Goal: Task Accomplishment & Management: Manage account settings

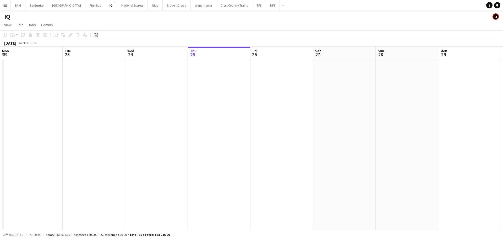
click at [266, 8] on button "DFE Close" at bounding box center [273, 5] width 14 height 10
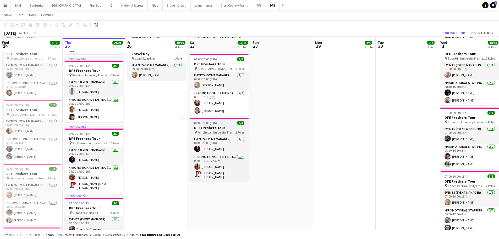
scroll to position [209, 0]
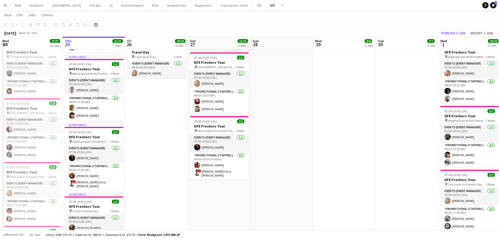
drag, startPoint x: 220, startPoint y: 101, endPoint x: 340, endPoint y: 94, distance: 120.7
click at [220, 101] on app-card-role "Promotional Staffing (Brand Ambassadors) 2/2 08:30-16:30 (8h) Erin Barnett Patr…" at bounding box center [219, 101] width 59 height 25
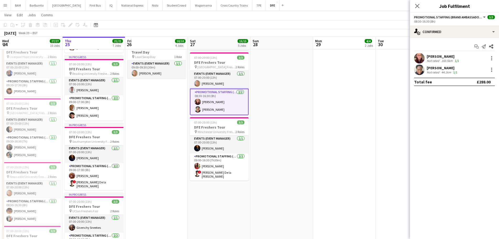
click at [434, 68] on div "[PERSON_NAME]" at bounding box center [443, 67] width 32 height 5
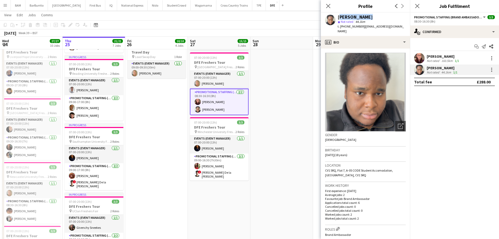
drag, startPoint x: 339, startPoint y: 17, endPoint x: 371, endPoint y: 18, distance: 32.7
click at [371, 18] on div "[PERSON_NAME]" at bounding box center [372, 17] width 68 height 5
copy div "[PERSON_NAME]"
drag, startPoint x: 363, startPoint y: 26, endPoint x: 401, endPoint y: 26, distance: 37.4
click at [401, 26] on div "Patrick Uche star Not rated 44.1km t. +447761211332 | patricuche2006@gmail.com" at bounding box center [365, 24] width 89 height 23
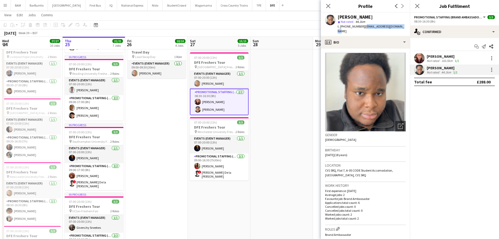
copy span "patricuche2006@gmail.com"
drag, startPoint x: 345, startPoint y: 26, endPoint x: 360, endPoint y: 26, distance: 14.4
click at [360, 26] on span "t. +447761211332" at bounding box center [351, 26] width 27 height 4
copy span "7761211332"
click at [327, 6] on icon "Close pop-in" at bounding box center [328, 5] width 5 height 5
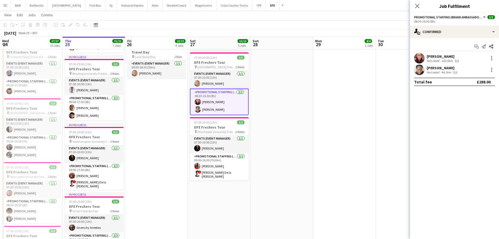
click at [433, 71] on div "Not rated" at bounding box center [434, 72] width 14 height 4
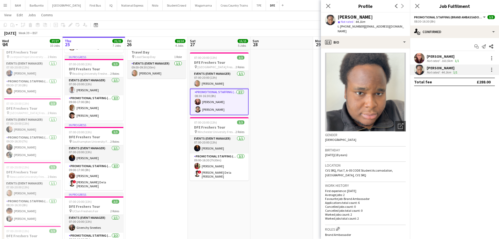
click at [450, 63] on div "Erin Barnett Not rated 160.5km 1/1" at bounding box center [454, 58] width 89 height 10
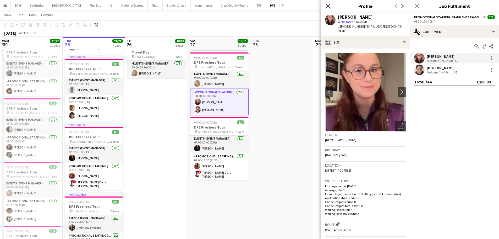
click at [326, 6] on app-icon "Close pop-in" at bounding box center [328, 6] width 8 height 8
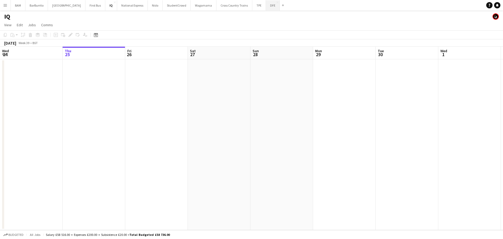
click at [266, 7] on button "DFE Close" at bounding box center [273, 5] width 14 height 10
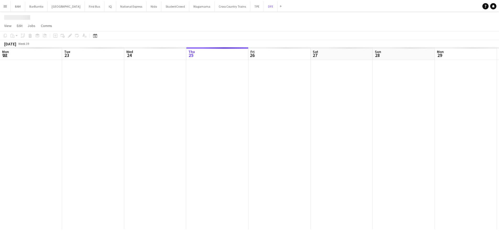
scroll to position [0, 125]
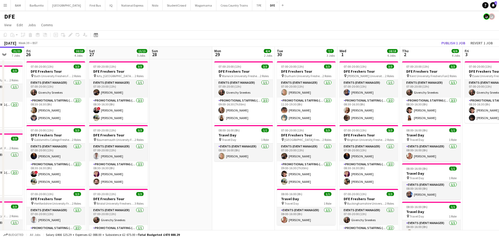
drag, startPoint x: 326, startPoint y: 81, endPoint x: 97, endPoint y: 74, distance: 229.2
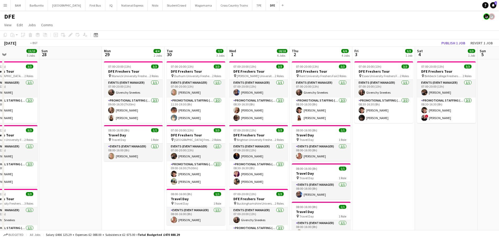
drag, startPoint x: 295, startPoint y: 82, endPoint x: 132, endPoint y: 82, distance: 162.4
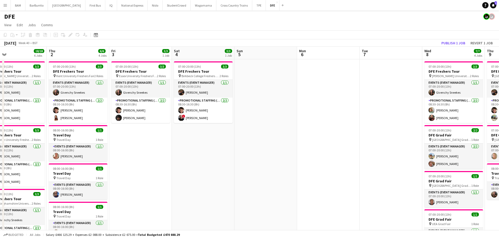
drag, startPoint x: 334, startPoint y: 104, endPoint x: 109, endPoint y: 101, distance: 225.2
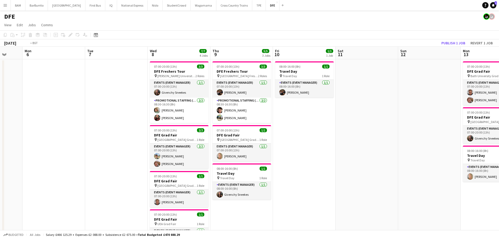
drag, startPoint x: 193, startPoint y: 115, endPoint x: 4, endPoint y: 106, distance: 189.1
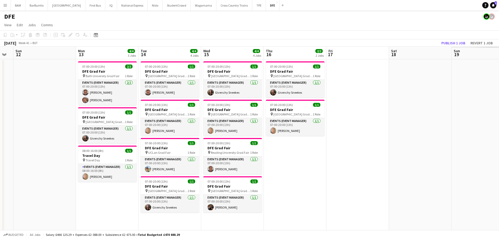
drag, startPoint x: 138, startPoint y: 125, endPoint x: 72, endPoint y: 121, distance: 66.2
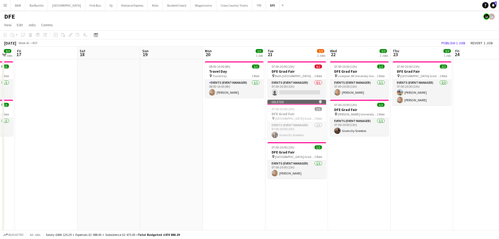
drag, startPoint x: 114, startPoint y: 130, endPoint x: 82, endPoint y: 127, distance: 32.1
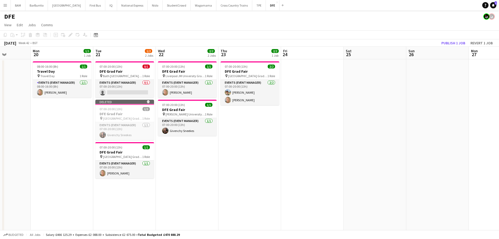
scroll to position [0, 157]
drag, startPoint x: 323, startPoint y: 137, endPoint x: 151, endPoint y: 133, distance: 172.4
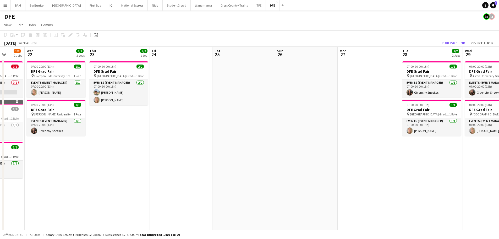
drag, startPoint x: 292, startPoint y: 133, endPoint x: 241, endPoint y: 130, distance: 50.9
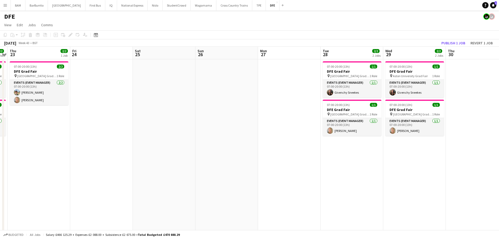
drag, startPoint x: 326, startPoint y: 146, endPoint x: 159, endPoint y: 137, distance: 167.1
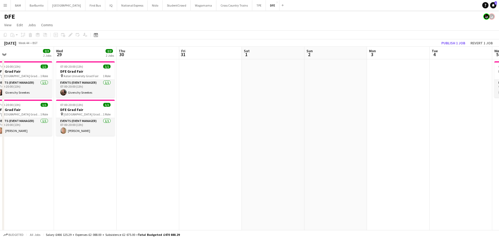
drag, startPoint x: 407, startPoint y: 148, endPoint x: 157, endPoint y: 134, distance: 251.3
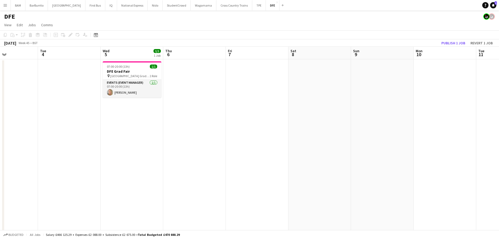
scroll to position [0, 172]
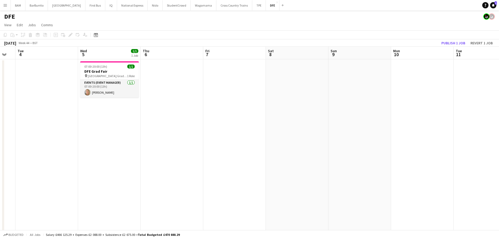
drag, startPoint x: 218, startPoint y: 124, endPoint x: 121, endPoint y: 123, distance: 96.9
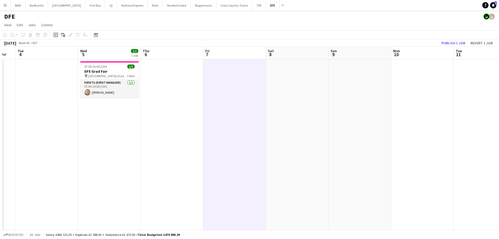
click at [57, 34] on icon "Add job" at bounding box center [56, 35] width 4 height 4
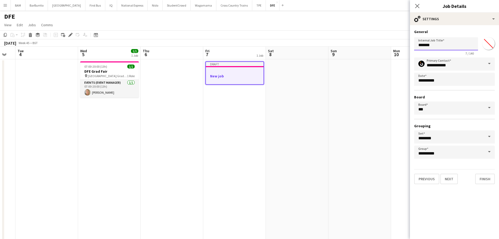
click at [438, 48] on input "*******" at bounding box center [446, 43] width 64 height 13
click at [418, 6] on icon "Close pop-in" at bounding box center [417, 5] width 5 height 5
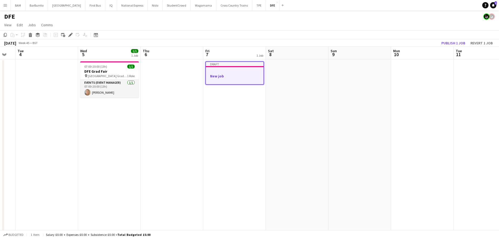
click at [218, 35] on app-toolbar "Copy Paste Paste Ctrl+V Paste with crew Ctrl+Shift+V Paste linked Job Delete Gr…" at bounding box center [249, 34] width 499 height 9
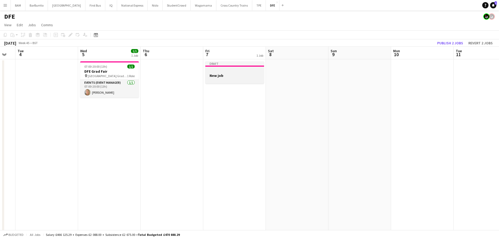
click at [232, 77] on h3 "New job" at bounding box center [234, 75] width 59 height 5
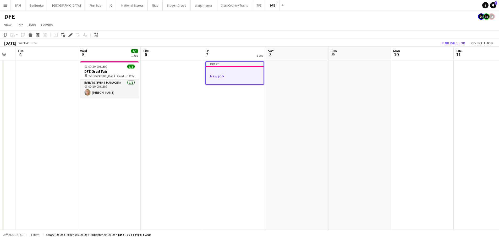
drag, startPoint x: 235, startPoint y: 74, endPoint x: 241, endPoint y: 73, distance: 5.9
click at [235, 74] on h3 "New job" at bounding box center [235, 76] width 58 height 5
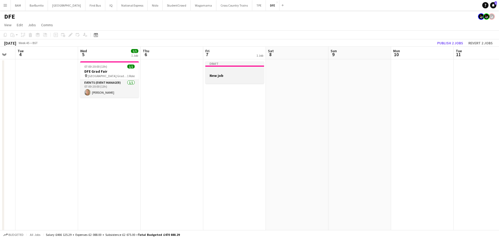
click at [240, 73] on h3 "New job" at bounding box center [234, 75] width 59 height 5
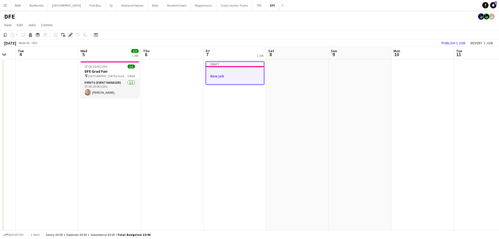
click at [71, 36] on icon "Edit" at bounding box center [70, 35] width 4 height 4
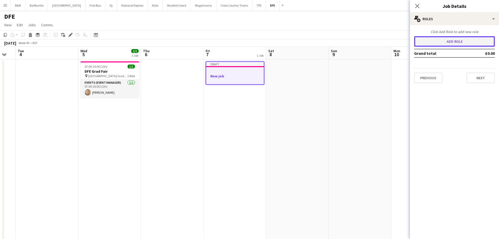
click at [458, 40] on button "Add role" at bounding box center [454, 41] width 81 height 10
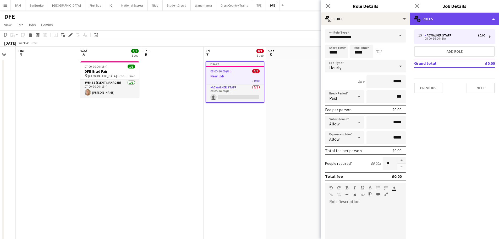
click at [451, 20] on div "multiple-users-add Roles" at bounding box center [454, 19] width 89 height 13
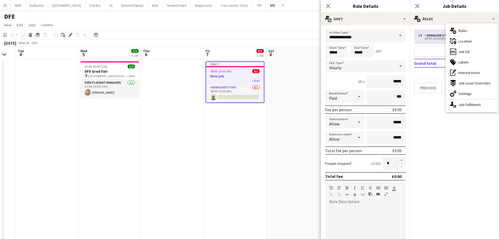
click at [471, 31] on div "multiple-users-add Roles" at bounding box center [472, 30] width 52 height 10
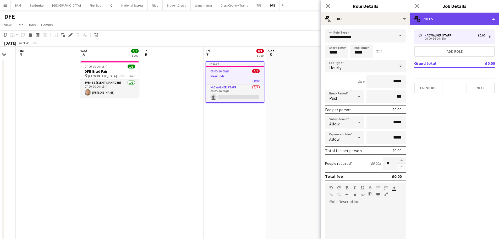
click at [452, 21] on div "multiple-users-add Roles" at bounding box center [454, 19] width 89 height 13
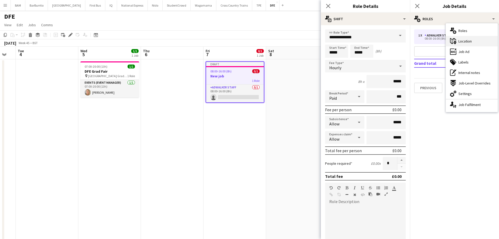
click at [474, 45] on div "maps-pin-1 Location" at bounding box center [472, 41] width 52 height 10
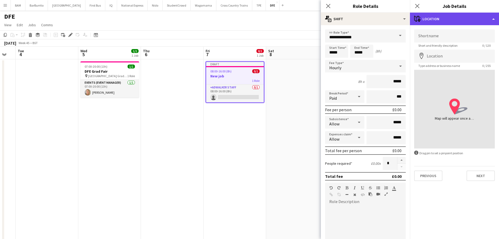
click at [453, 21] on div "maps-pin-1 Location" at bounding box center [454, 19] width 89 height 13
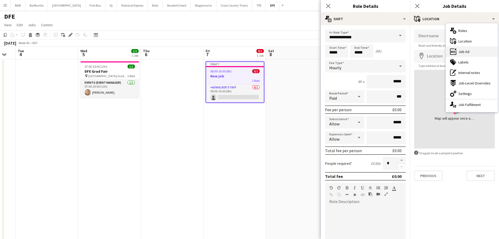
click at [473, 52] on div "ads-window Job Ad" at bounding box center [472, 51] width 52 height 10
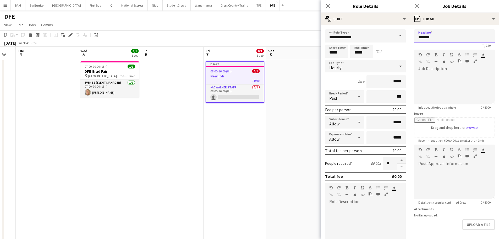
click at [458, 38] on input "*******" at bounding box center [454, 35] width 81 height 13
drag, startPoint x: 457, startPoint y: 38, endPoint x: 422, endPoint y: 39, distance: 34.6
click at [423, 40] on input "*******" at bounding box center [454, 35] width 81 height 13
type input "*"
type input "**********"
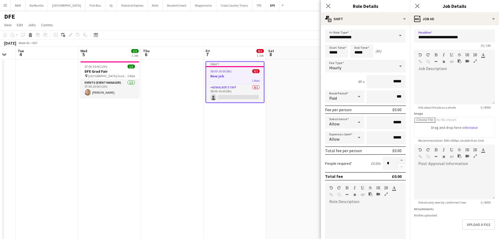
click at [305, 22] on app-page-menu "View Day view expanded Day view collapsed Month view Date picker Jump to today …" at bounding box center [249, 25] width 499 height 10
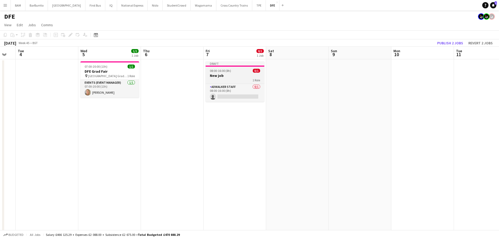
click at [263, 68] on app-job-card "Draft 08:00-16:00 (8h) 0/1 New job 1 Role Adwalker Staff 0/1 08:00-16:00 (8h) s…" at bounding box center [235, 81] width 59 height 40
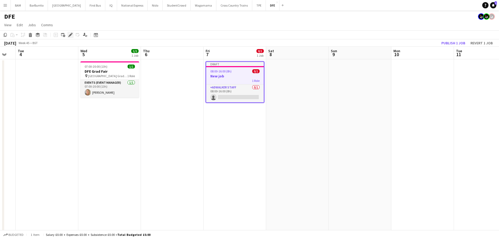
click at [73, 36] on div "Edit" at bounding box center [70, 35] width 6 height 6
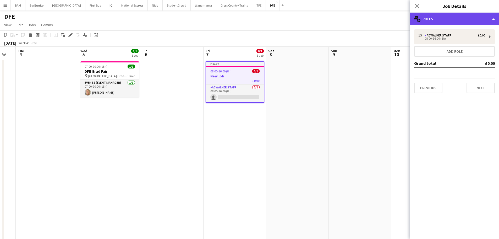
click at [462, 17] on div "multiple-users-add Roles" at bounding box center [454, 19] width 89 height 13
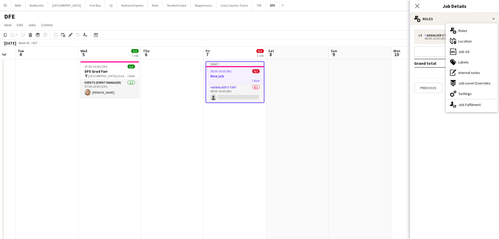
click at [218, 74] on h3 "New job" at bounding box center [235, 76] width 58 height 5
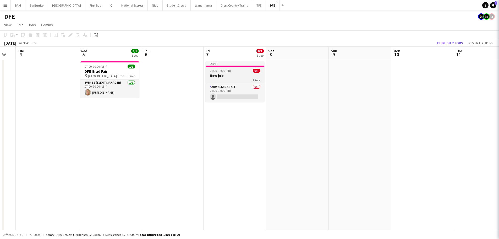
click at [223, 70] on span "08:00-16:00 (8h)" at bounding box center [220, 71] width 21 height 4
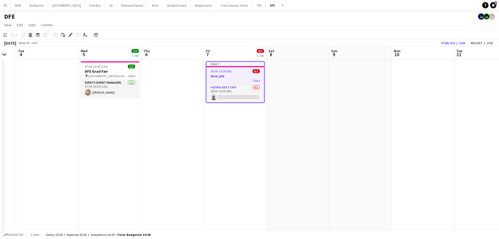
click at [32, 36] on icon at bounding box center [30, 35] width 3 height 3
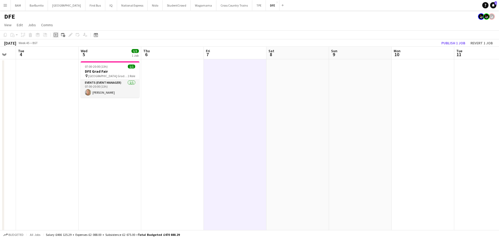
click at [55, 35] on icon "Add job" at bounding box center [56, 35] width 4 height 4
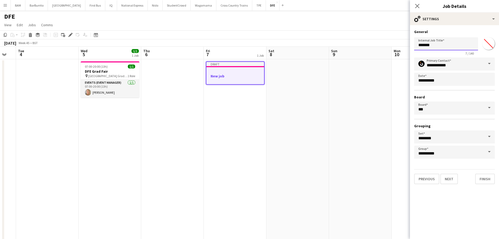
drag, startPoint x: 420, startPoint y: 48, endPoint x: 402, endPoint y: 47, distance: 18.1
type input "**********"
click at [488, 180] on button "Finish" at bounding box center [485, 178] width 20 height 10
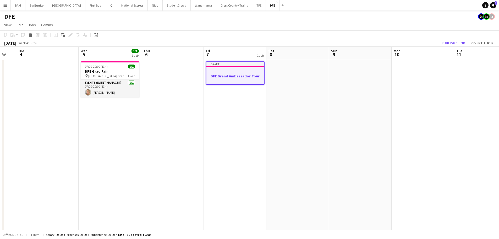
click at [237, 75] on h3 "DFE Brand Ambassador Tour" at bounding box center [235, 76] width 58 height 5
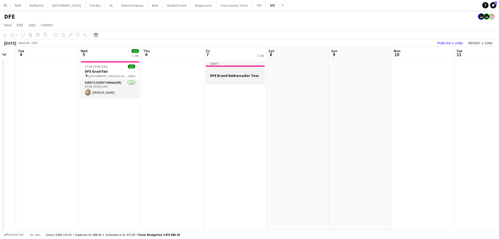
click at [228, 73] on h3 "DFE Brand Ambassador Tour" at bounding box center [235, 75] width 59 height 5
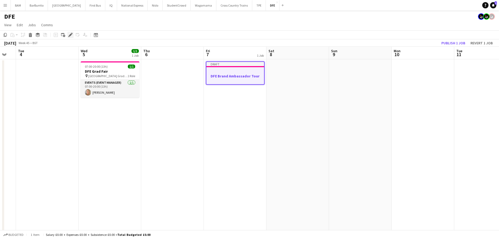
click at [68, 36] on div "Edit" at bounding box center [70, 35] width 6 height 6
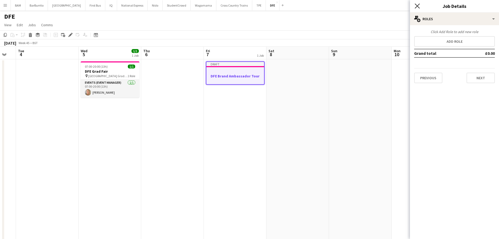
click at [417, 6] on icon "Close pop-in" at bounding box center [417, 5] width 5 height 5
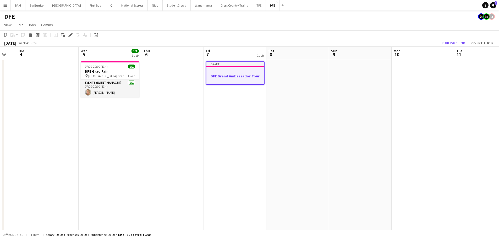
click at [234, 67] on app-job-card "Draft DFE Brand Ambassador Tour" at bounding box center [235, 72] width 59 height 23
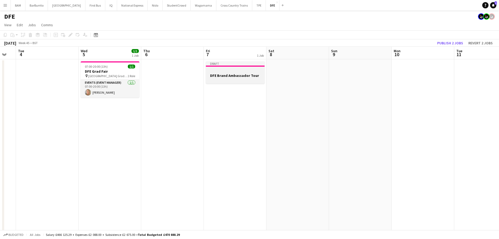
click at [242, 74] on h3 "DFE Brand Ambassador Tour" at bounding box center [235, 75] width 59 height 5
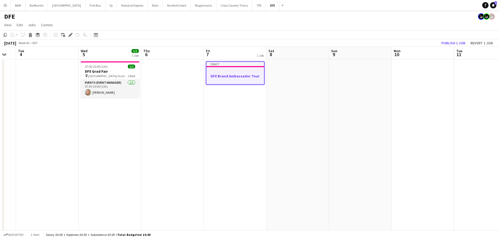
click at [225, 69] on div at bounding box center [235, 71] width 58 height 4
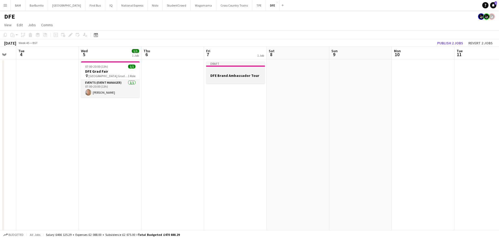
drag, startPoint x: 230, startPoint y: 68, endPoint x: 218, endPoint y: 72, distance: 13.3
click at [230, 69] on app-job-card "Draft DFE Brand Ambassador Tour" at bounding box center [235, 72] width 59 height 22
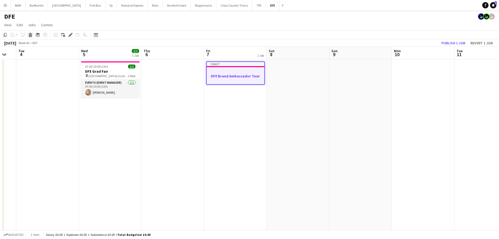
click at [30, 35] on icon at bounding box center [30, 35] width 3 height 3
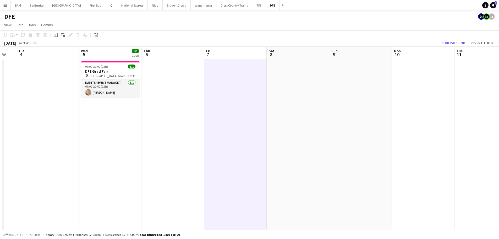
drag, startPoint x: 223, startPoint y: 68, endPoint x: 213, endPoint y: 79, distance: 14.6
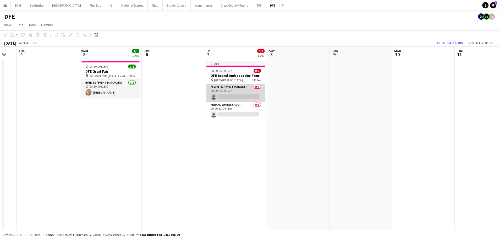
click at [242, 93] on app-card-role "Events (Event Manager) 0/1 08:00-20:00 (12h) single-neutral-actions" at bounding box center [235, 93] width 59 height 18
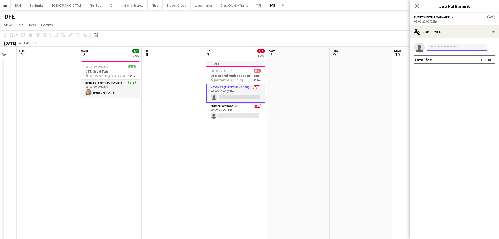
click at [447, 48] on input at bounding box center [457, 47] width 61 height 6
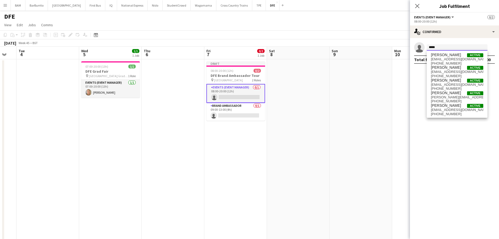
type input "*****"
drag, startPoint x: 446, startPoint y: 47, endPoint x: 404, endPoint y: 47, distance: 42.4
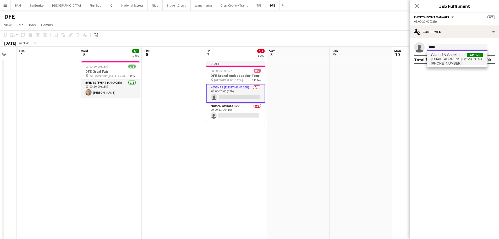
type input "*****"
click at [469, 59] on span "g.sneekes@hotmail.co.uk" at bounding box center [457, 59] width 52 height 4
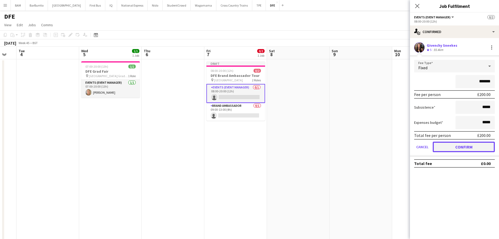
click at [472, 147] on button "Confirm" at bounding box center [464, 146] width 62 height 10
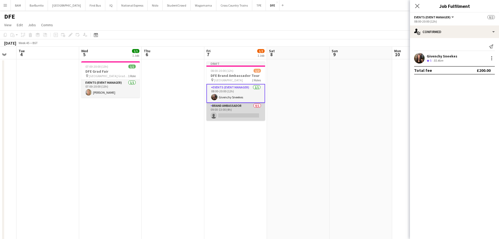
click at [236, 113] on app-card-role "Brand Ambassador 0/1 09:00-13:00 (4h) single-neutral-actions" at bounding box center [235, 112] width 59 height 18
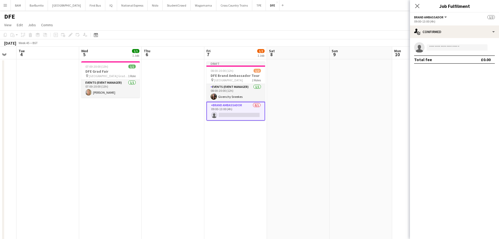
scroll to position [0, 171]
click at [460, 47] on input at bounding box center [457, 47] width 61 height 6
click at [444, 49] on input at bounding box center [457, 47] width 61 height 6
click at [457, 49] on input at bounding box center [457, 47] width 61 height 6
type input "******"
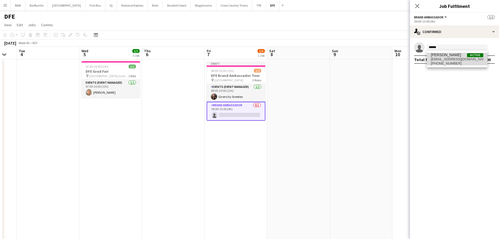
click at [461, 60] on span "louisakatexx@gmail.com" at bounding box center [457, 59] width 52 height 4
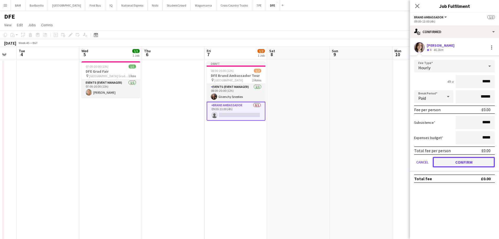
click at [471, 159] on button "Confirm" at bounding box center [464, 162] width 62 height 10
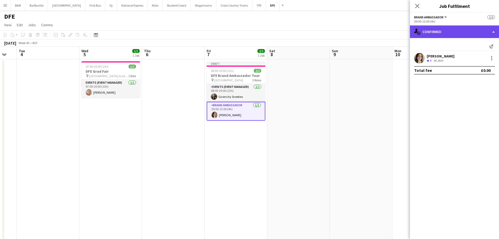
click at [448, 35] on div "single-neutral-actions-check-2 Confirmed" at bounding box center [454, 31] width 89 height 13
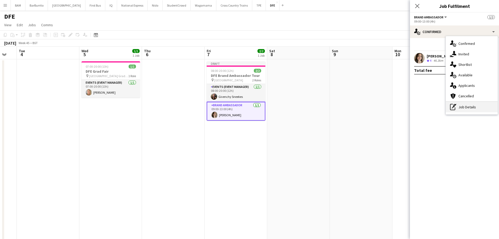
click at [473, 106] on div "pen-write Job Details" at bounding box center [472, 107] width 52 height 10
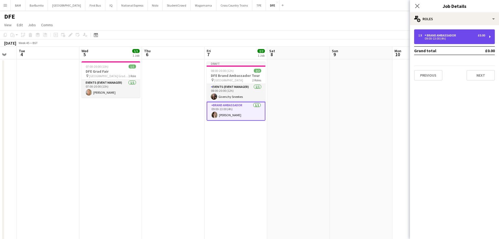
click at [468, 40] on div "1 x Brand Ambassador £0.00 09:00-13:00 (4h)" at bounding box center [454, 36] width 81 height 15
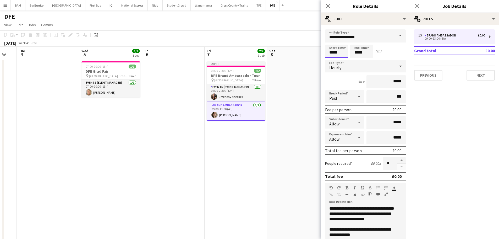
click at [336, 53] on input "*****" at bounding box center [336, 51] width 23 height 13
type input "*****"
click at [329, 42] on div at bounding box center [331, 41] width 10 height 5
click at [368, 53] on input "*****" at bounding box center [361, 51] width 23 height 13
type input "*****"
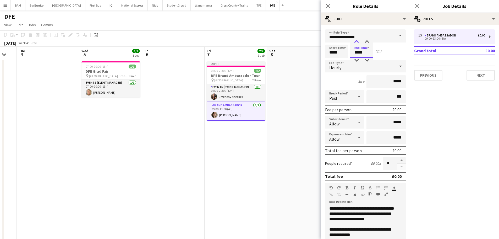
click at [357, 42] on div at bounding box center [356, 41] width 10 height 5
click at [285, 32] on app-toolbar "Copy Paste Paste Ctrl+V Paste with crew Ctrl+Shift+V Paste linked Job Delete Gr…" at bounding box center [249, 34] width 499 height 9
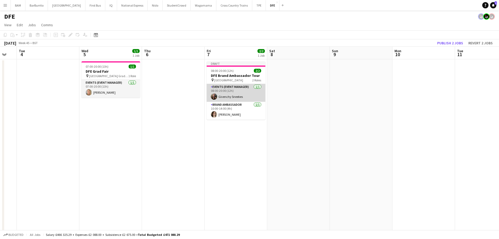
click at [234, 92] on app-card-role "Events (Event Manager) 1/1 08:00-20:00 (12h) Givenchy Sneekes" at bounding box center [236, 93] width 59 height 18
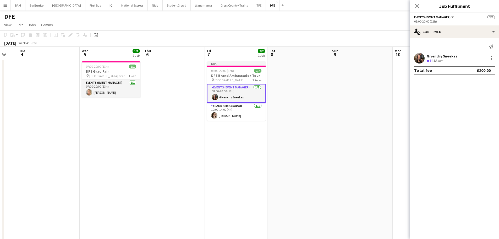
click at [459, 62] on div "Givenchy Sneekes Crew rating 5 55.4km" at bounding box center [454, 58] width 89 height 10
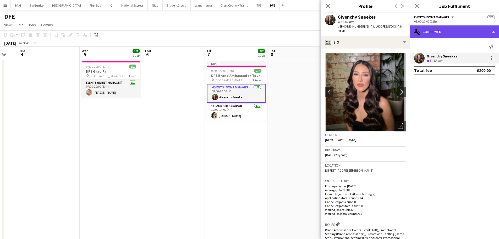
click at [437, 33] on div "single-neutral-actions-check-2 Confirmed" at bounding box center [454, 31] width 89 height 13
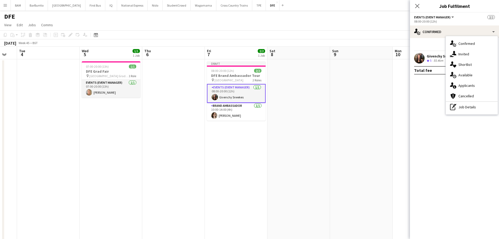
drag, startPoint x: 471, startPoint y: 105, endPoint x: 476, endPoint y: 93, distance: 12.5
click at [472, 105] on div "pen-write Job Details" at bounding box center [472, 107] width 52 height 10
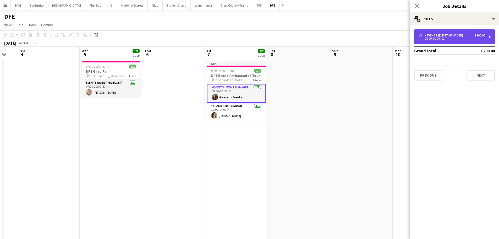
click at [462, 39] on div "08:00-20:00 (12h)" at bounding box center [451, 38] width 67 height 3
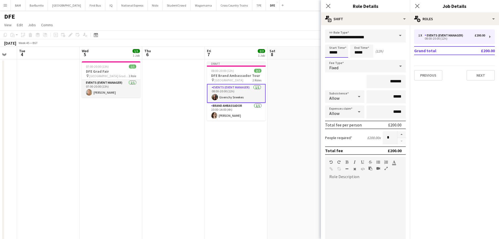
click at [338, 50] on input "*****" at bounding box center [336, 51] width 23 height 13
click at [330, 43] on div at bounding box center [331, 41] width 10 height 5
type input "*****"
click at [330, 43] on div at bounding box center [331, 41] width 10 height 5
click at [359, 51] on input "*****" at bounding box center [361, 51] width 23 height 13
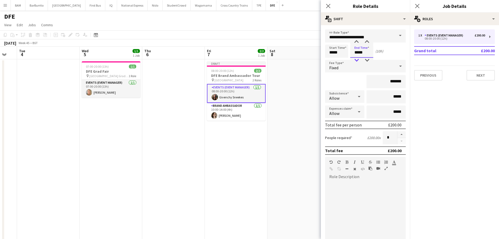
click at [359, 61] on div at bounding box center [356, 60] width 10 height 5
click at [359, 60] on div at bounding box center [356, 60] width 10 height 5
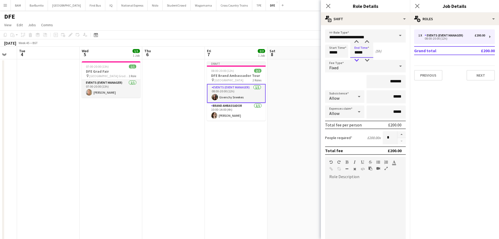
type input "*****"
click at [358, 60] on div at bounding box center [356, 60] width 10 height 5
click at [273, 36] on app-toolbar "Copy Paste Paste Ctrl+V Paste with crew Ctrl+Shift+V Paste linked Job Delete Gr…" at bounding box center [249, 34] width 499 height 9
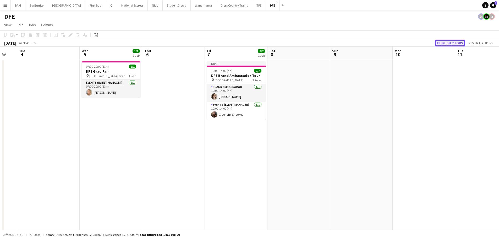
click at [457, 42] on button "Publish 2 jobs" at bounding box center [450, 43] width 30 height 7
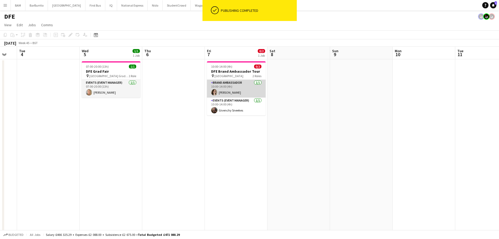
click at [238, 91] on app-card-role "Brand Ambassador 1/1 10:00-14:00 (4h) Louisa Staniland" at bounding box center [236, 89] width 59 height 18
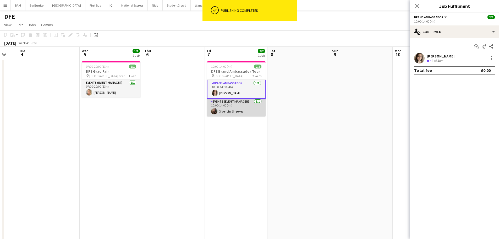
click at [238, 108] on app-card-role "Events (Event Manager) 1/1 10:00-14:00 (4h) Givenchy Sneekes" at bounding box center [236, 107] width 59 height 18
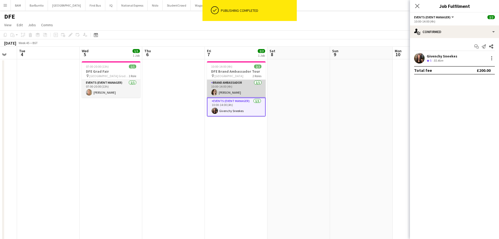
click at [232, 86] on app-card-role "Brand Ambassador 1/1 10:00-14:00 (4h) Louisa Staniland" at bounding box center [236, 89] width 59 height 18
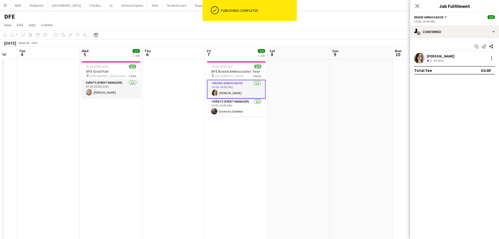
click at [461, 59] on div "Louisa Staniland Crew rating 4 46.3km" at bounding box center [454, 58] width 89 height 10
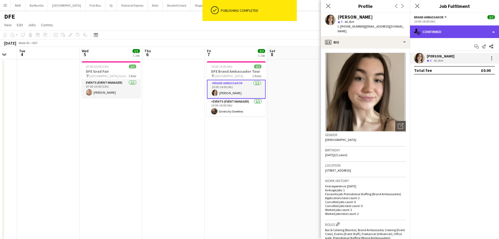
click at [452, 33] on div "single-neutral-actions-check-2 Confirmed" at bounding box center [454, 31] width 89 height 13
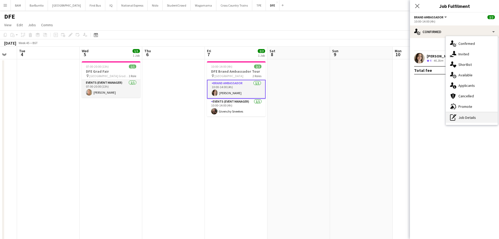
click at [465, 115] on div "pen-write Job Details" at bounding box center [472, 117] width 52 height 10
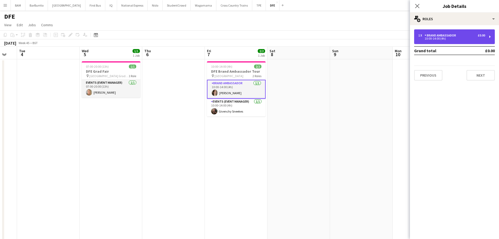
drag, startPoint x: 445, startPoint y: 37, endPoint x: 441, endPoint y: 42, distance: 7.0
click at [445, 37] on div "Brand Ambassador" at bounding box center [441, 36] width 34 height 4
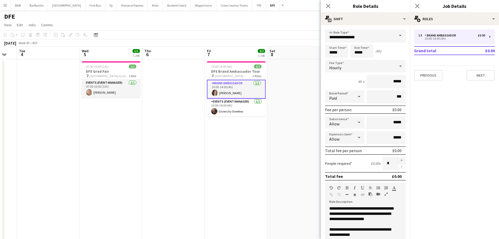
click at [372, 66] on div "Hourly" at bounding box center [360, 66] width 70 height 13
click at [355, 106] on span "No fee" at bounding box center [363, 106] width 68 height 5
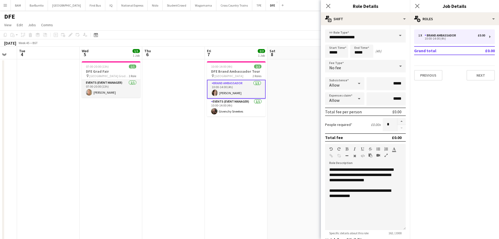
click at [287, 32] on app-toolbar "Copy Paste Paste Ctrl+V Paste with crew Ctrl+Shift+V Paste linked Job Delete Gr…" at bounding box center [249, 34] width 499 height 9
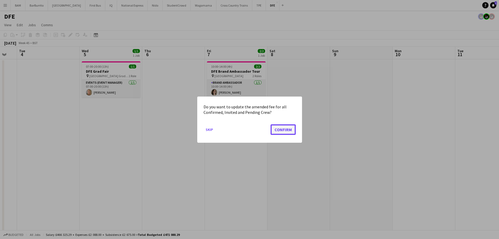
click at [283, 130] on button "Confirm" at bounding box center [283, 129] width 25 height 10
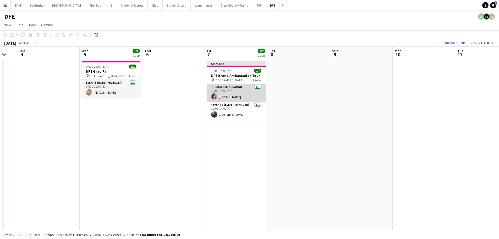
click at [248, 92] on app-card-role "Brand Ambassador 1/1 10:00-14:00 (4h) Louisa Staniland" at bounding box center [236, 93] width 59 height 18
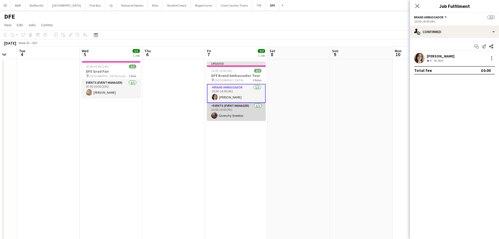
click at [247, 111] on app-card-role "Events (Event Manager) 1/1 10:00-14:00 (4h) Givenchy Sneekes" at bounding box center [236, 112] width 59 height 18
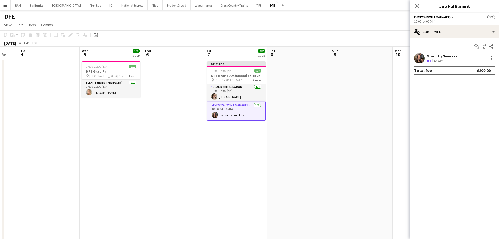
scroll to position [0, 170]
click at [245, 93] on app-card-role "Brand Ambassador 1/1 10:00-14:00 (4h) Louisa Staniland" at bounding box center [236, 93] width 59 height 18
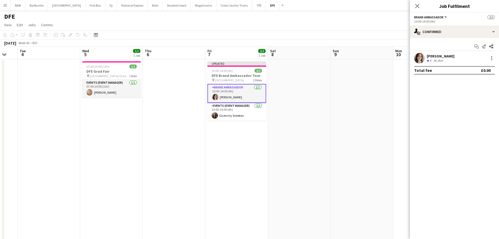
click at [264, 41] on div "November 2025 Week 45 • BST Publish 1 job Revert 1 job" at bounding box center [249, 42] width 499 height 7
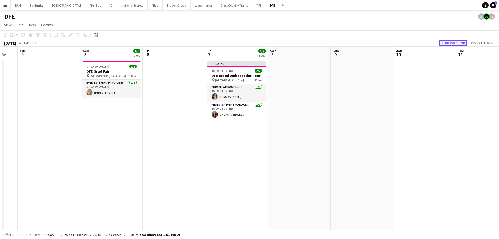
click at [455, 44] on button "Publish 1 job" at bounding box center [453, 43] width 28 height 7
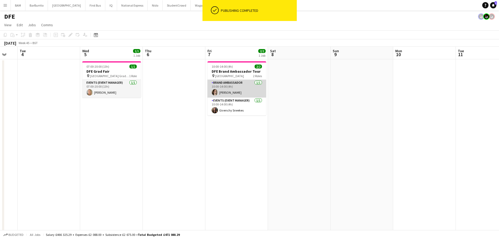
drag, startPoint x: 238, startPoint y: 92, endPoint x: 242, endPoint y: 97, distance: 5.9
click at [238, 92] on app-card-role "Brand Ambassador 1/1 10:00-14:00 (4h) Louisa Staniland" at bounding box center [236, 89] width 59 height 18
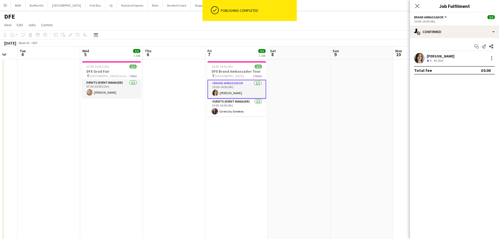
drag, startPoint x: 448, startPoint y: 51, endPoint x: 449, endPoint y: 54, distance: 3.1
click at [448, 51] on div "Start chat Send notification Share Louisa Staniland Crew rating 4 46.3km Total …" at bounding box center [454, 58] width 89 height 41
click at [450, 56] on div "[PERSON_NAME]" at bounding box center [441, 56] width 28 height 5
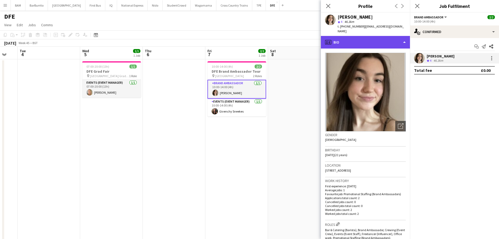
click at [346, 37] on div "profile Bio" at bounding box center [365, 42] width 89 height 13
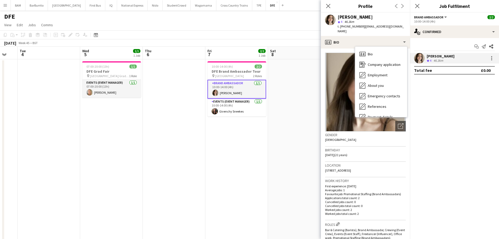
click at [340, 22] on span "star 4" at bounding box center [341, 22] width 6 height 4
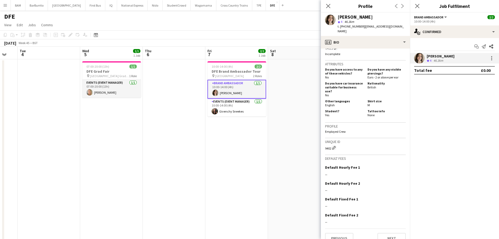
scroll to position [276, 0]
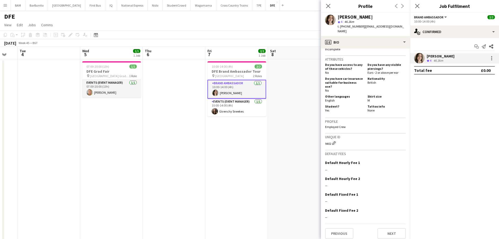
drag, startPoint x: 329, startPoint y: 5, endPoint x: 314, endPoint y: 12, distance: 16.6
click at [329, 5] on icon "Close pop-in" at bounding box center [328, 6] width 4 height 4
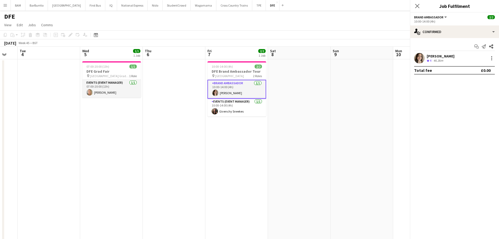
click at [292, 18] on div "DFE" at bounding box center [249, 15] width 499 height 10
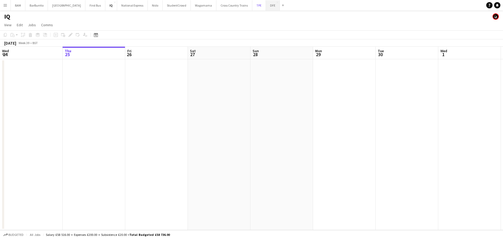
click at [252, 5] on button "TPE Close" at bounding box center [259, 5] width 14 height 10
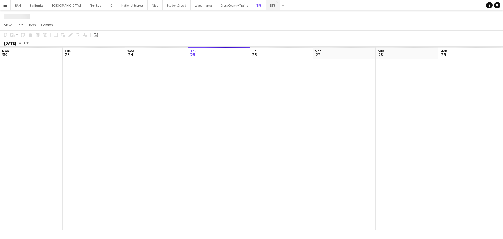
scroll to position [0, 125]
click at [266, 8] on button "DFE Close" at bounding box center [273, 5] width 14 height 10
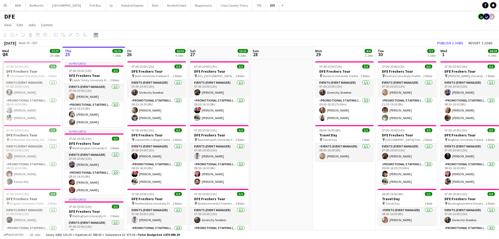
click at [96, 35] on icon at bounding box center [96, 36] width 2 height 2
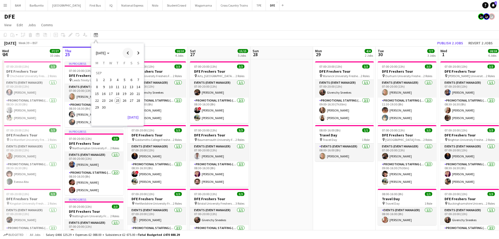
click at [129, 54] on span "Previous month" at bounding box center [128, 53] width 10 height 10
click at [130, 53] on span "Previous month" at bounding box center [128, 53] width 10 height 10
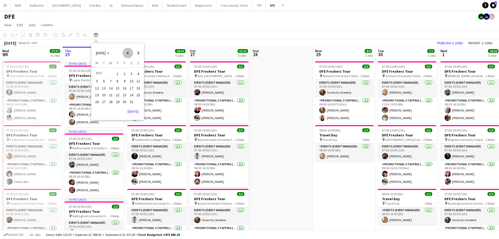
click at [130, 53] on span "Previous month" at bounding box center [128, 53] width 10 height 10
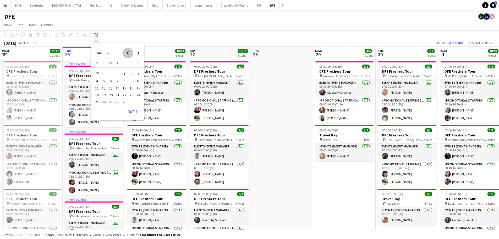
click at [130, 53] on span "Previous month" at bounding box center [128, 53] width 10 height 10
click at [135, 52] on span "Next month" at bounding box center [138, 53] width 10 height 10
click at [118, 90] on button "10" at bounding box center [117, 86] width 7 height 7
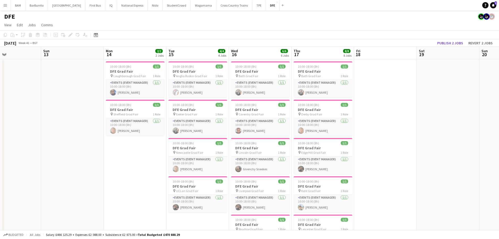
scroll to position [0, 204]
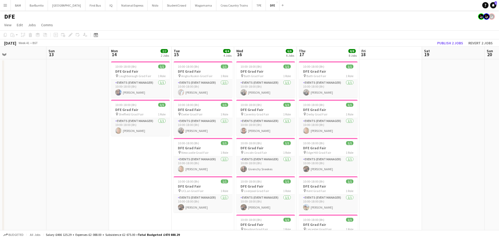
drag, startPoint x: 325, startPoint y: 93, endPoint x: 58, endPoint y: 75, distance: 268.0
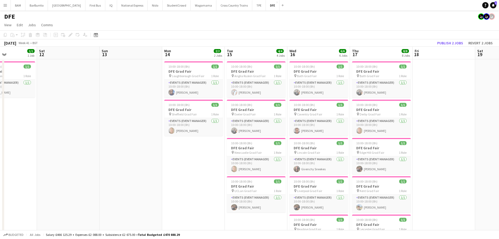
drag, startPoint x: 203, startPoint y: 103, endPoint x: 393, endPoint y: 113, distance: 189.8
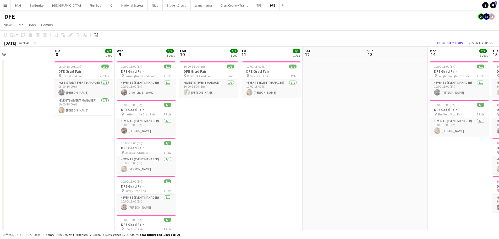
drag, startPoint x: 230, startPoint y: 111, endPoint x: 243, endPoint y: 111, distance: 13.6
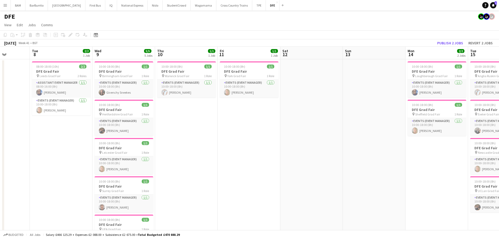
drag, startPoint x: 302, startPoint y: 114, endPoint x: 296, endPoint y: 106, distance: 10.1
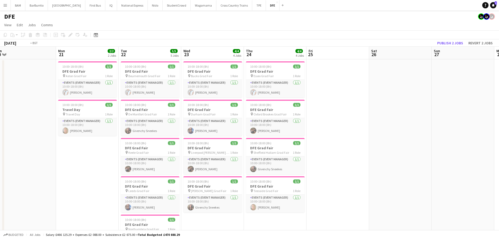
drag, startPoint x: 279, startPoint y: 117, endPoint x: 131, endPoint y: 99, distance: 148.5
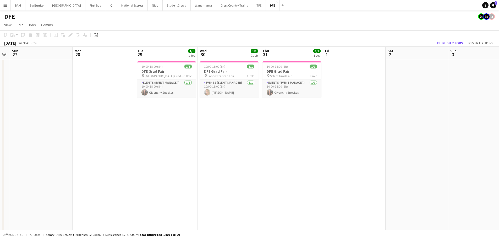
drag, startPoint x: 322, startPoint y: 117, endPoint x: 153, endPoint y: 105, distance: 169.1
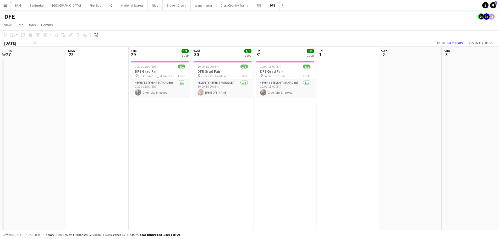
drag, startPoint x: 400, startPoint y: 119, endPoint x: 140, endPoint y: 108, distance: 260.3
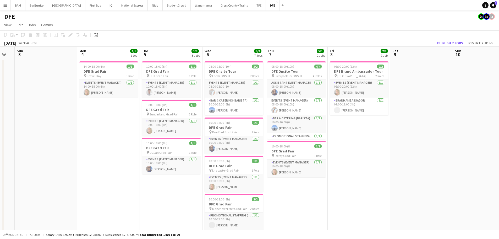
scroll to position [0, 177]
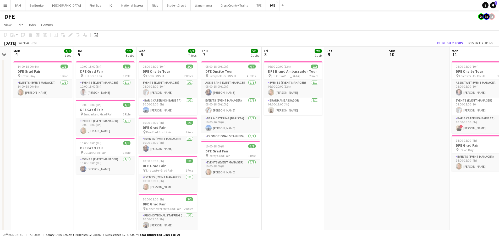
click at [289, 73] on h3 "DFE Brand Ambassador Tour" at bounding box center [293, 71] width 59 height 5
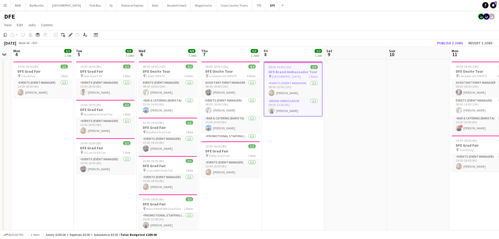
click at [72, 35] on icon "Edit" at bounding box center [70, 35] width 4 height 4
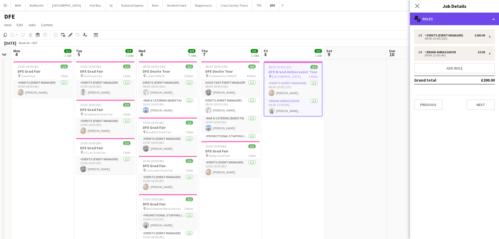
click at [442, 22] on div "multiple-users-add Roles" at bounding box center [454, 19] width 89 height 13
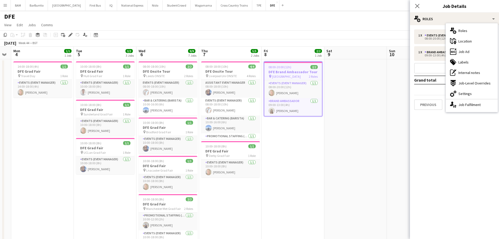
click at [329, 36] on app-toolbar "Copy Paste Paste Ctrl+V Paste with crew Ctrl+Shift+V Paste linked Job [GEOGRAPH…" at bounding box center [249, 34] width 499 height 9
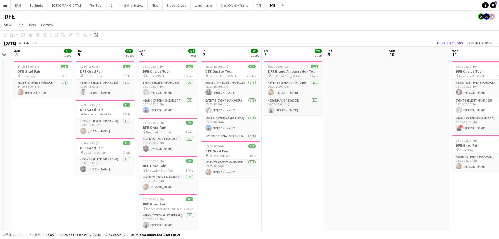
click at [307, 62] on app-job-card "08:00-20:00 (12h) 2/2 DFE Brand Ambassador Tour pin Keele University 2 Roles Ev…" at bounding box center [293, 88] width 59 height 54
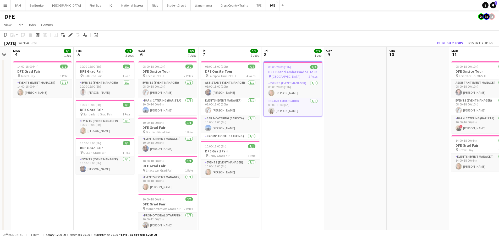
click at [294, 70] on h3 "DFE Brand Ambassador Tour" at bounding box center [293, 71] width 58 height 5
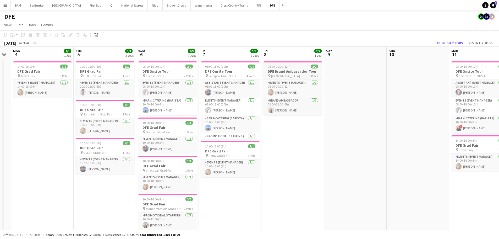
click at [300, 74] on div "pin Keele University 2 Roles" at bounding box center [292, 76] width 59 height 4
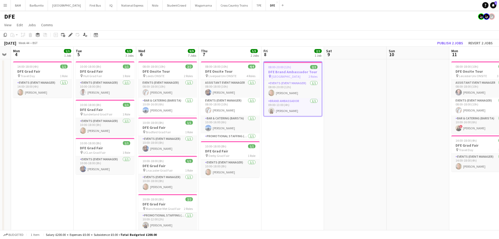
click at [297, 78] on div "pin Keele University 2 Roles" at bounding box center [293, 76] width 58 height 4
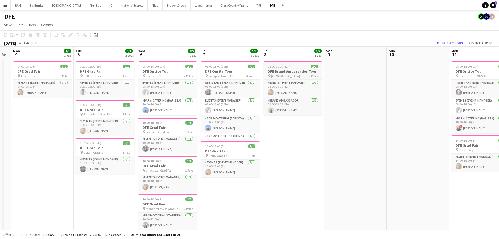
click at [298, 78] on app-job-card "08:00-20:00 (12h) 2/2 DFE Brand Ambassador Tour pin Keele University 2 Roles Ev…" at bounding box center [292, 88] width 59 height 54
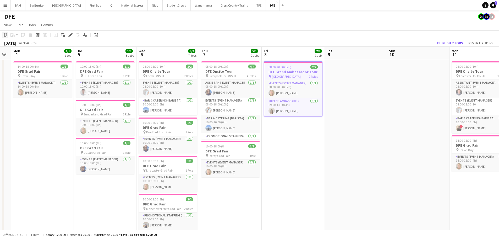
click at [4, 36] on icon "Copy" at bounding box center [5, 35] width 4 height 4
click at [318, 70] on h3 "DFE Brand Ambassador Tour" at bounding box center [293, 71] width 58 height 5
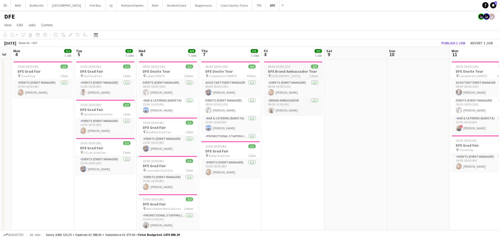
click at [305, 77] on div "pin Keele University 2 Roles" at bounding box center [293, 76] width 59 height 4
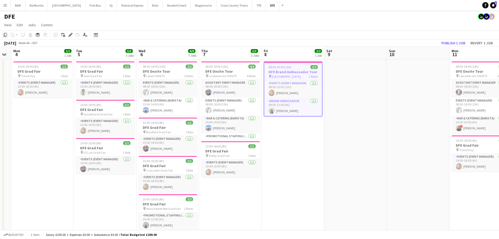
click at [4, 34] on icon at bounding box center [5, 35] width 3 height 4
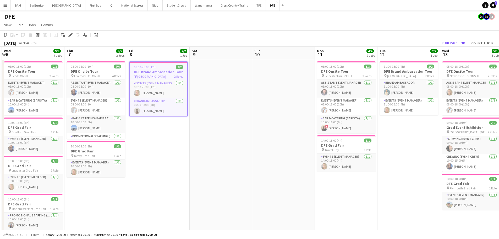
drag, startPoint x: 255, startPoint y: 82, endPoint x: 107, endPoint y: 78, distance: 147.2
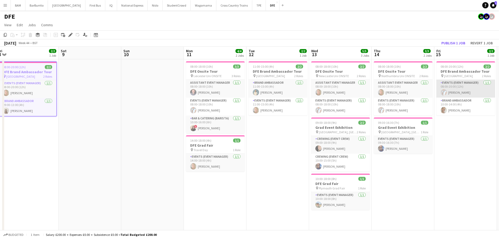
drag, startPoint x: 413, startPoint y: 93, endPoint x: 195, endPoint y: 84, distance: 218.6
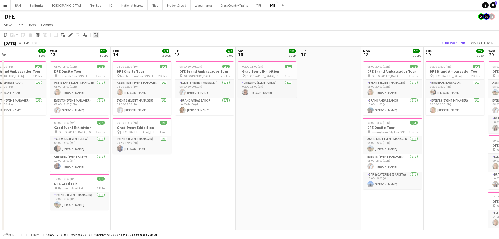
click at [97, 35] on icon "Date picker" at bounding box center [96, 35] width 4 height 4
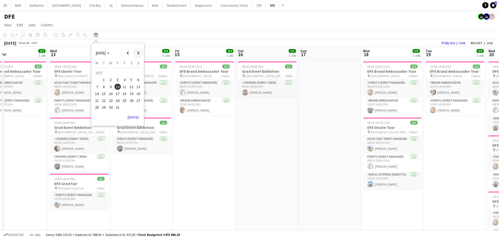
click at [137, 54] on span "Next month" at bounding box center [138, 53] width 10 height 10
click at [139, 53] on span "Next month" at bounding box center [138, 53] width 10 height 10
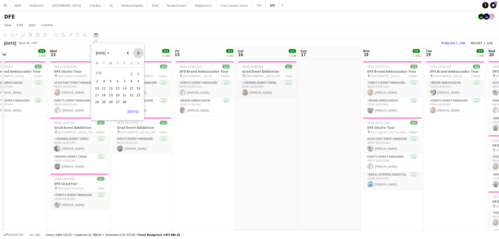
click at [139, 53] on span "Next month" at bounding box center [138, 53] width 10 height 10
click at [134, 116] on button "[DATE]" at bounding box center [132, 118] width 15 height 8
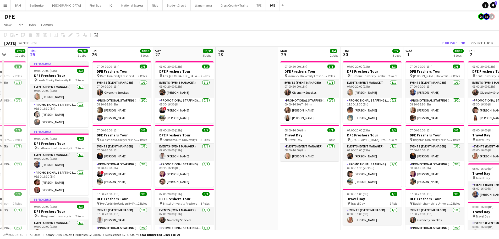
drag, startPoint x: 276, startPoint y: 93, endPoint x: 391, endPoint y: 92, distance: 114.7
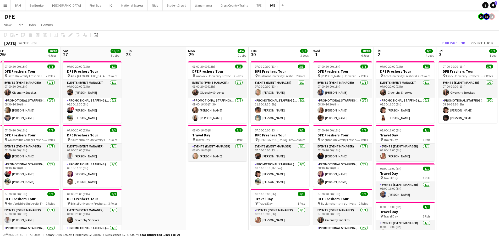
drag, startPoint x: 378, startPoint y: 95, endPoint x: 167, endPoint y: 84, distance: 211.8
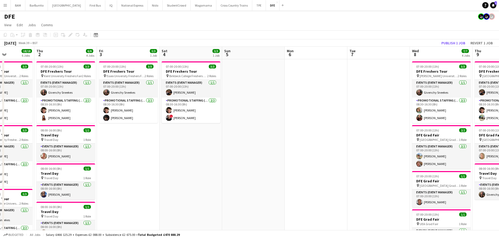
drag, startPoint x: 344, startPoint y: 93, endPoint x: 372, endPoint y: 85, distance: 28.5
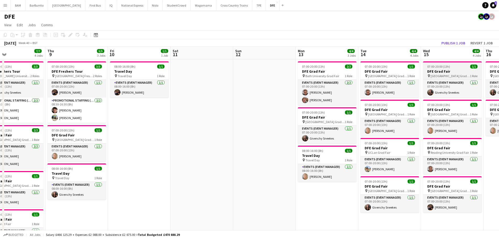
drag, startPoint x: 245, startPoint y: 82, endPoint x: 202, endPoint y: 62, distance: 47.9
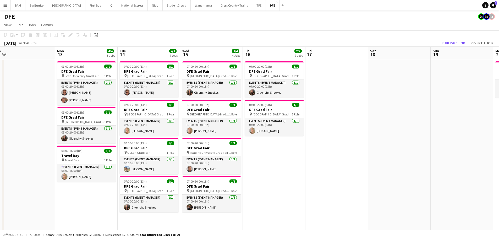
drag, startPoint x: 183, startPoint y: 87, endPoint x: 135, endPoint y: 76, distance: 49.0
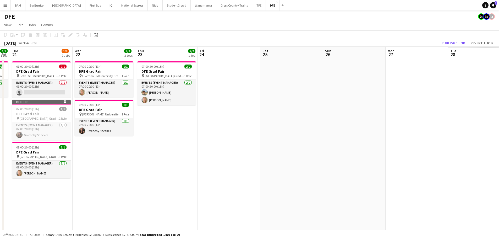
drag, startPoint x: 183, startPoint y: 95, endPoint x: 266, endPoint y: 99, distance: 83.6
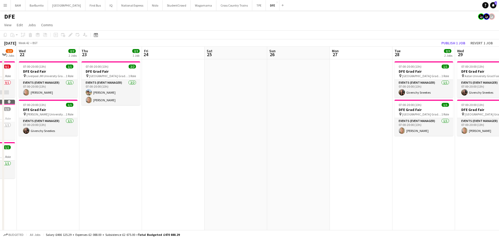
drag, startPoint x: 285, startPoint y: 111, endPoint x: 355, endPoint y: 103, distance: 70.1
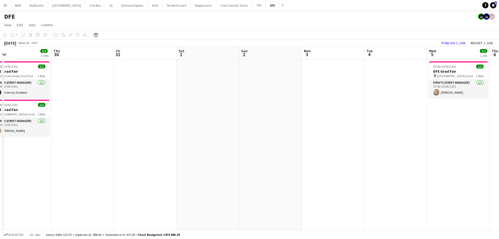
drag, startPoint x: 210, startPoint y: 106, endPoint x: 132, endPoint y: 101, distance: 77.7
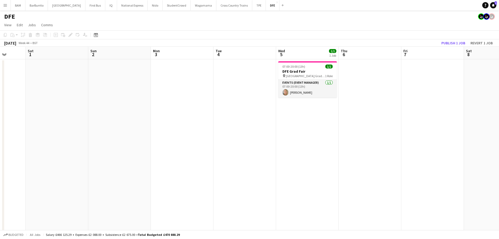
drag, startPoint x: 209, startPoint y: 100, endPoint x: 325, endPoint y: 95, distance: 116.1
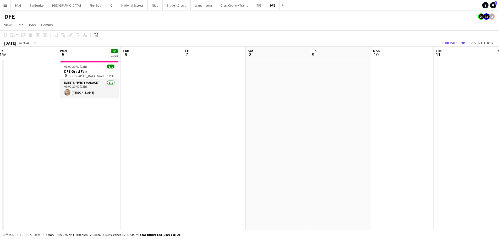
drag, startPoint x: 288, startPoint y: 108, endPoint x: 273, endPoint y: 92, distance: 21.7
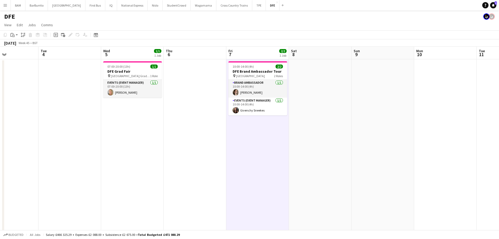
drag, startPoint x: 240, startPoint y: 70, endPoint x: 182, endPoint y: 81, distance: 58.7
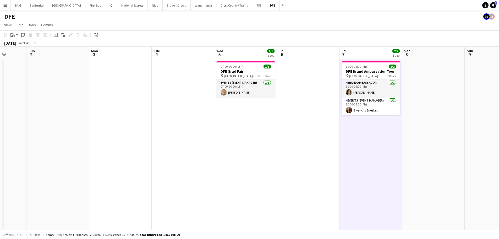
drag, startPoint x: 128, startPoint y: 70, endPoint x: 137, endPoint y: 67, distance: 10.4
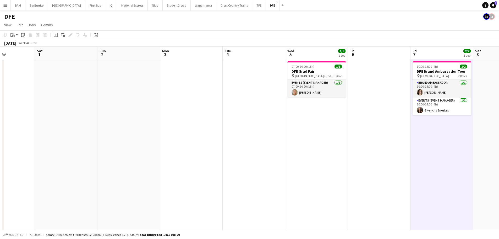
click at [90, 35] on div "Date picker [DATE] [DATE] [DATE] M [DATE] T [DATE] W [DATE] T [DATE] F [DATE] S…" at bounding box center [94, 35] width 12 height 6
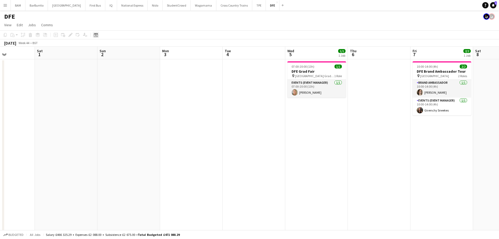
click at [95, 35] on icon "Date picker" at bounding box center [96, 35] width 4 height 4
click at [136, 119] on button "[DATE]" at bounding box center [132, 117] width 15 height 8
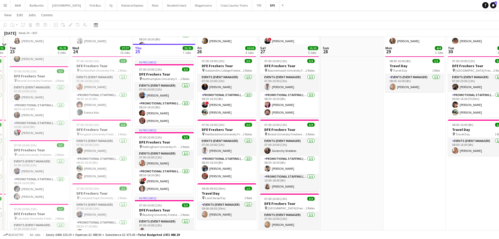
scroll to position [79, 0]
